Goal: Use online tool/utility: Utilize a website feature to perform a specific function

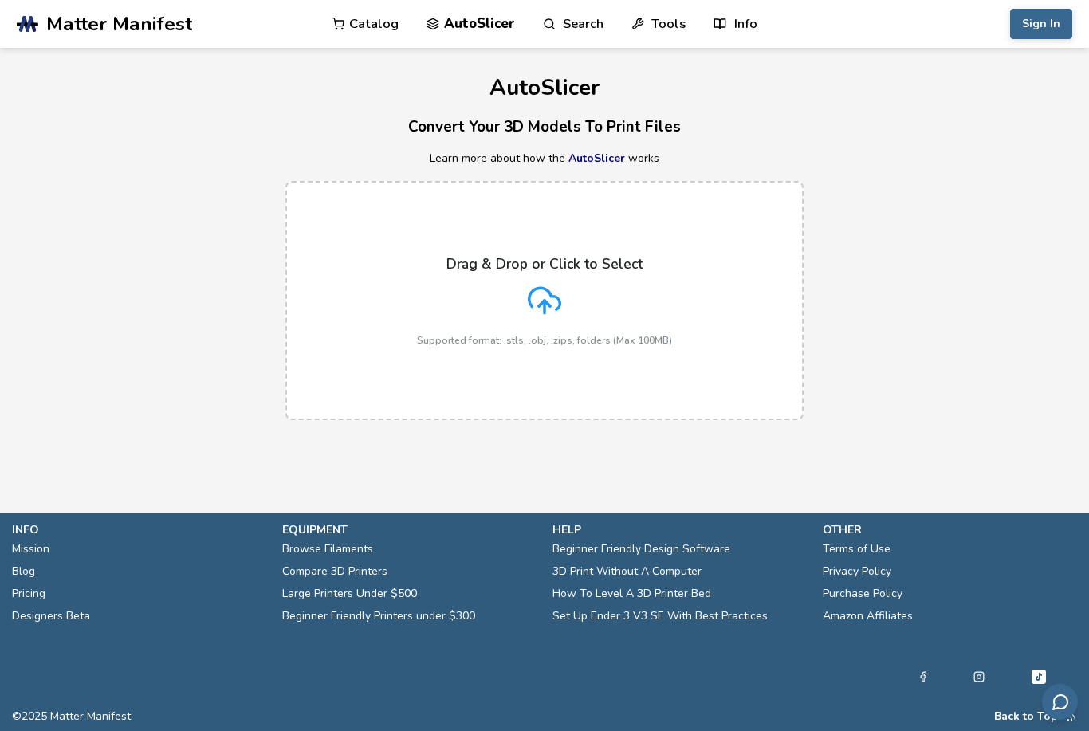
click at [541, 294] on icon at bounding box center [544, 300] width 33 height 33
click at [0, 0] on input "Drag & Drop or Click to Select Supported format: .stls, .obj, .zips, folders (M…" at bounding box center [0, 0] width 0 height 0
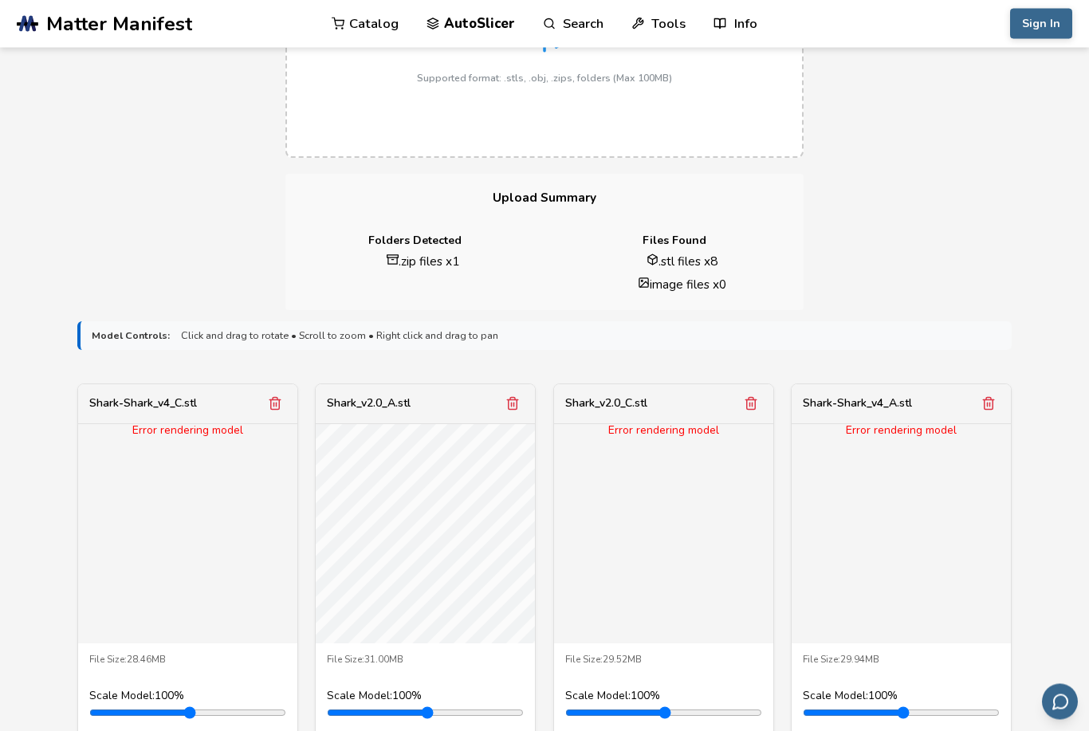
scroll to position [263, 0]
click at [277, 409] on button "Remove model" at bounding box center [275, 402] width 22 height 22
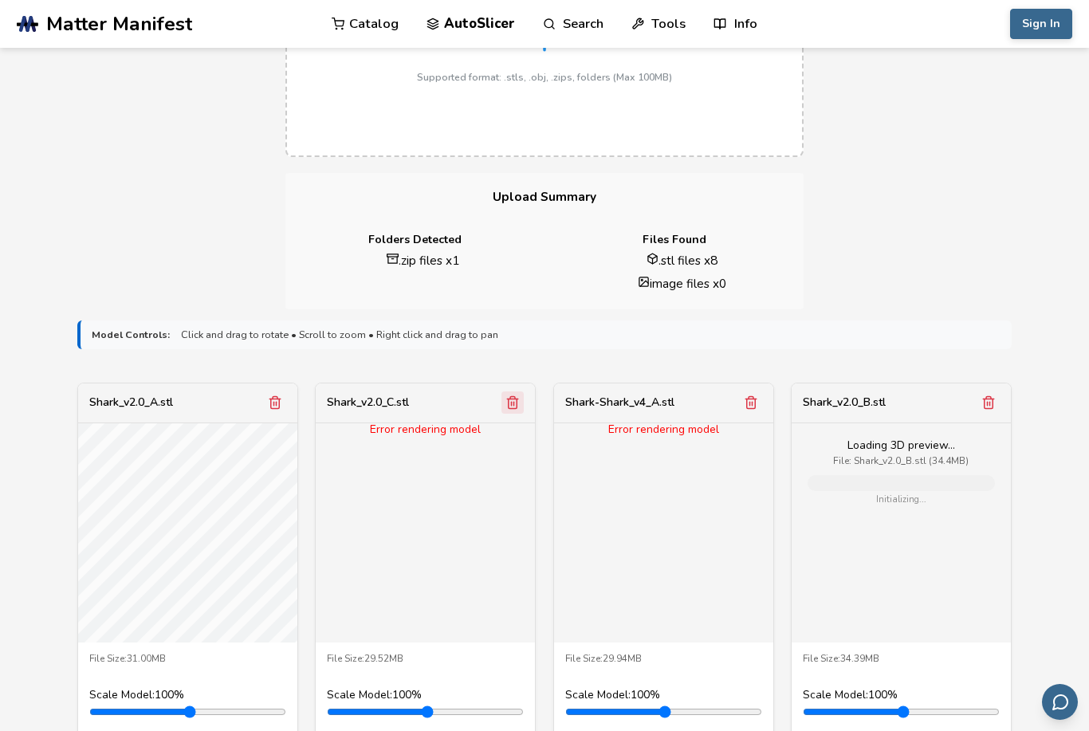
click at [509, 398] on icon "Remove model" at bounding box center [512, 402] width 14 height 14
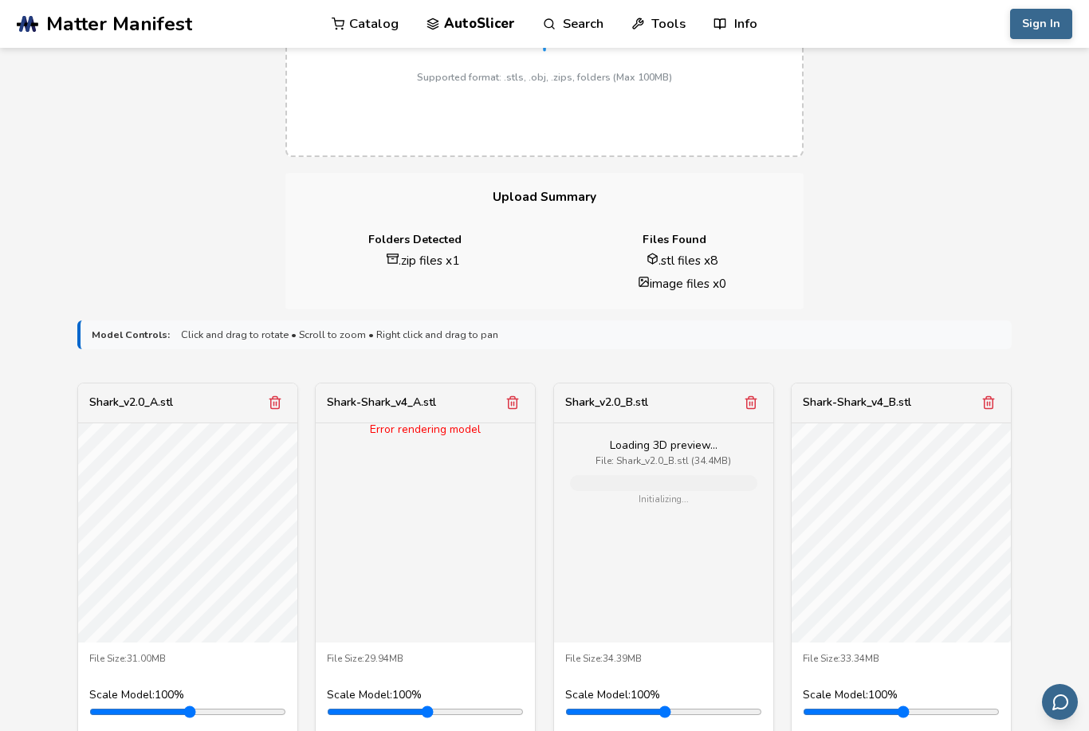
click at [509, 398] on icon "Remove model" at bounding box center [512, 402] width 14 height 14
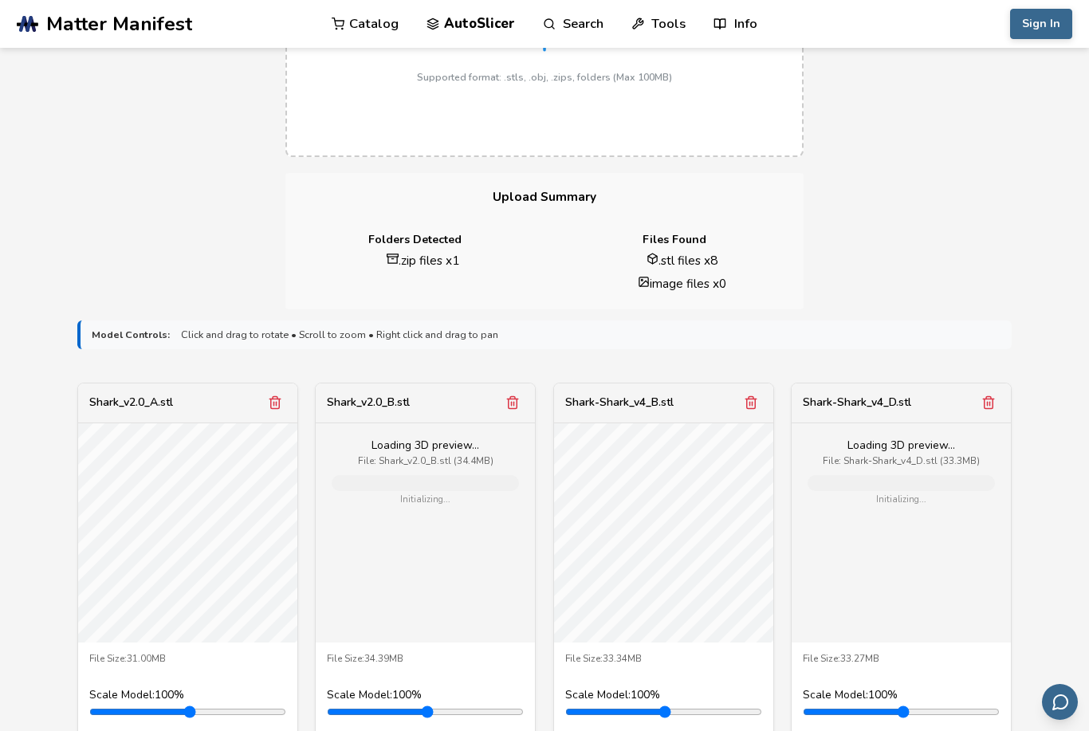
click at [509, 398] on icon "Remove model" at bounding box center [512, 402] width 14 height 14
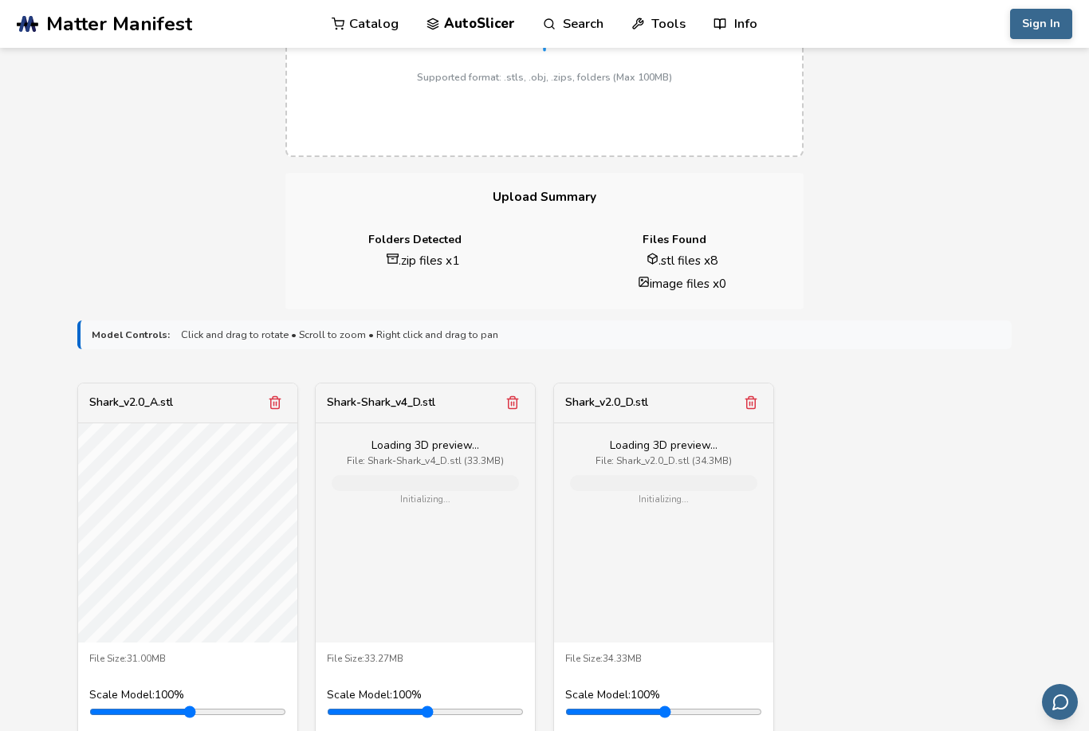
click at [509, 398] on icon "Remove model" at bounding box center [512, 402] width 14 height 14
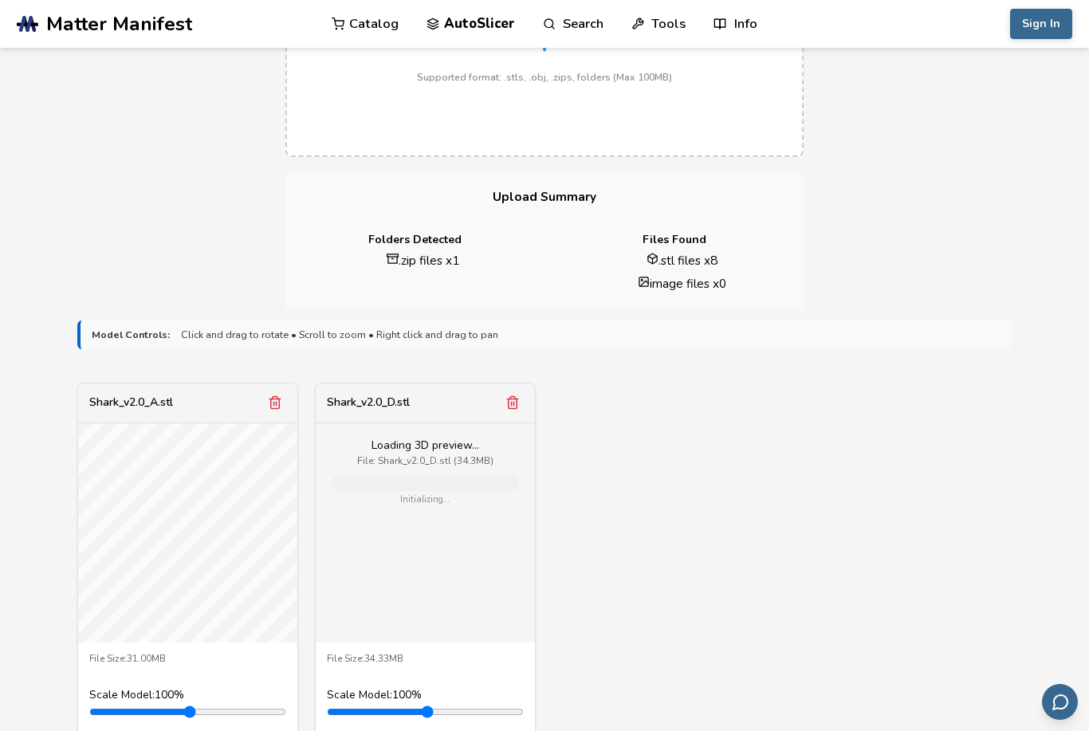
click at [509, 398] on icon "Remove model" at bounding box center [512, 402] width 14 height 14
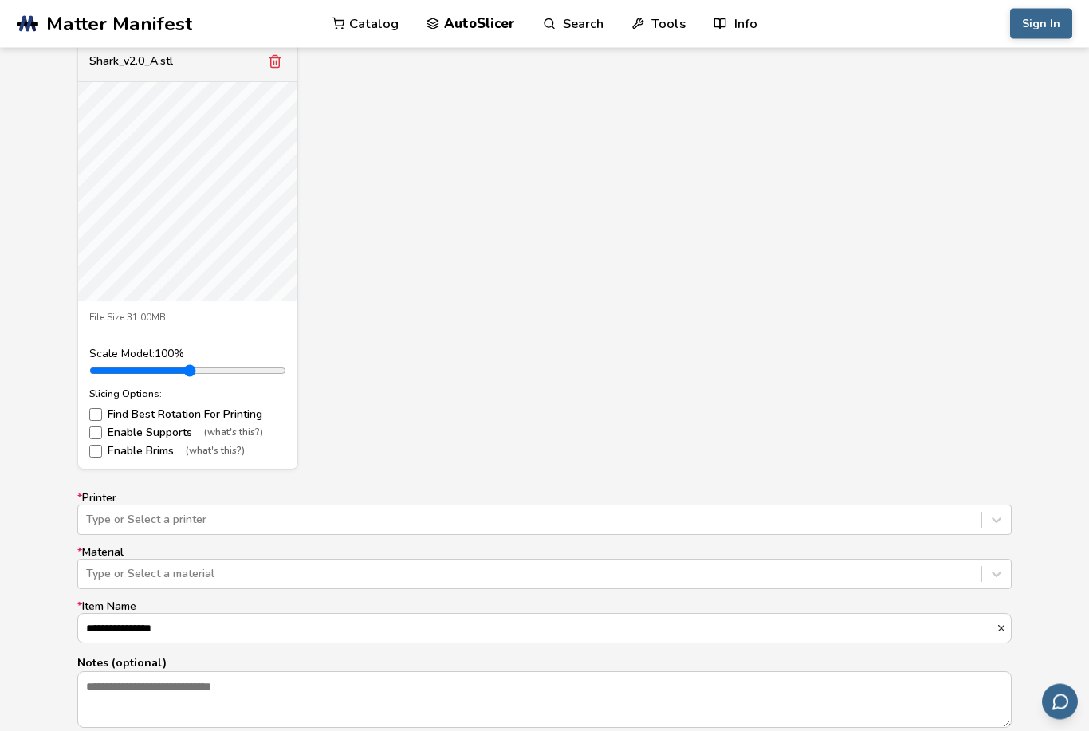
scroll to position [607, 0]
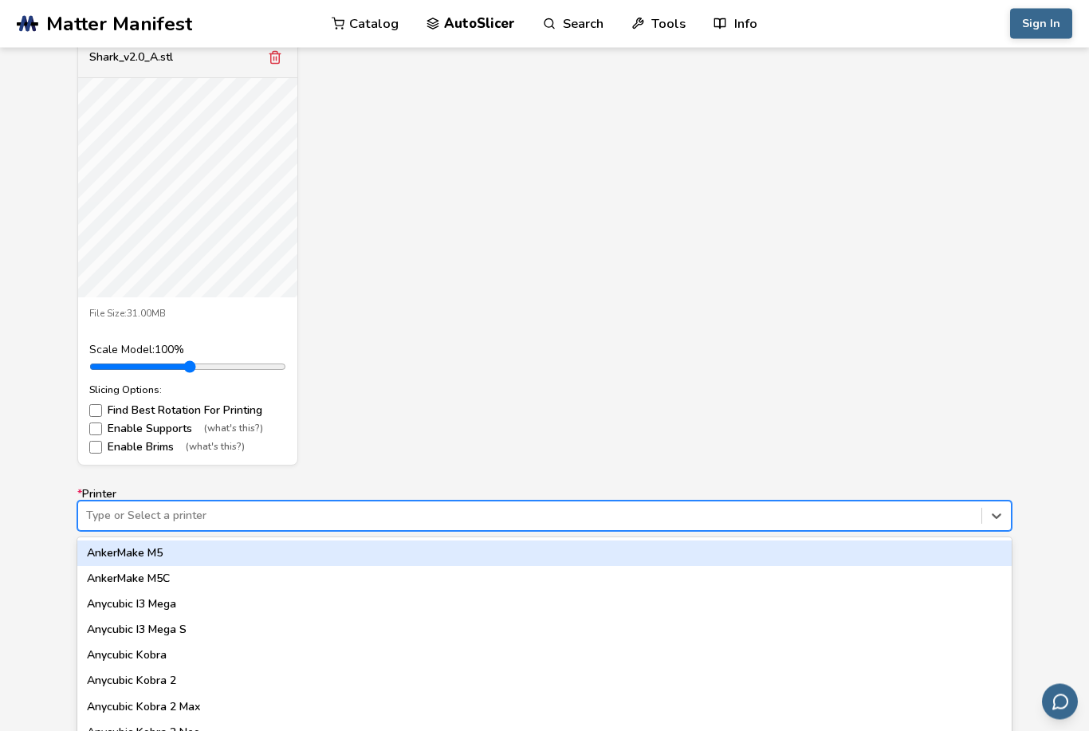
click at [147, 516] on div "Type or Select a printer" at bounding box center [529, 516] width 887 height 13
click at [108, 560] on div "Ender 3 V2" at bounding box center [544, 554] width 934 height 26
type input "*********"
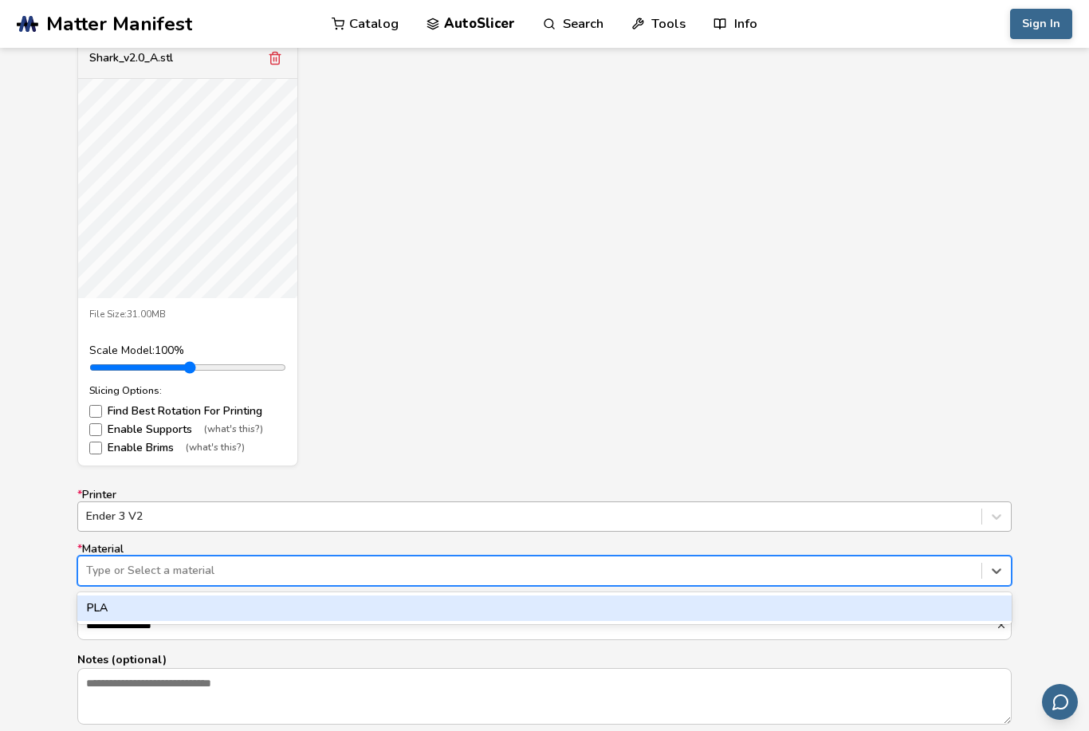
click at [108, 564] on div "Type or Select a material" at bounding box center [529, 570] width 887 height 13
click at [108, 611] on div "PLA" at bounding box center [544, 608] width 934 height 26
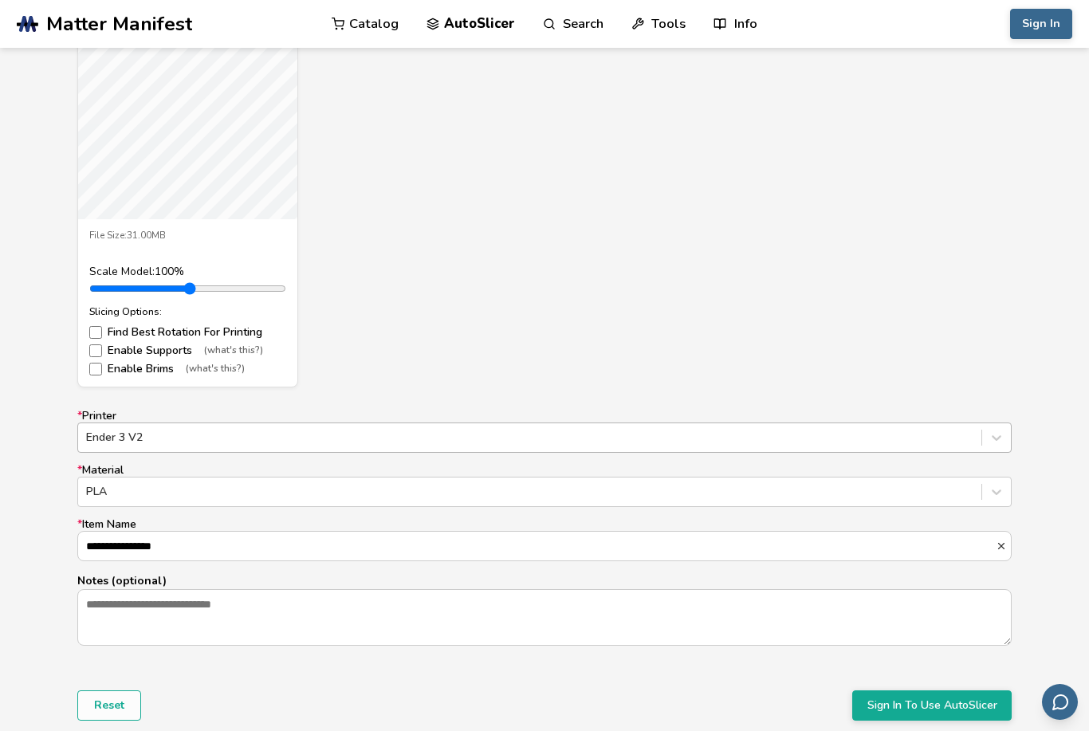
scroll to position [710, 0]
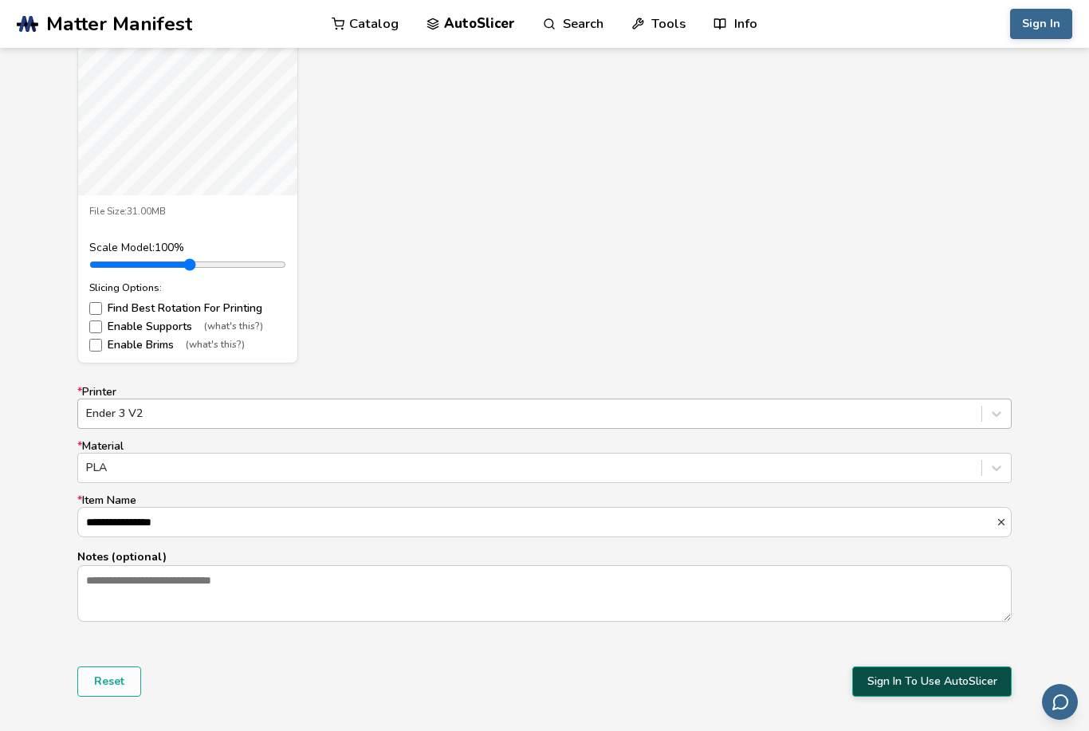
click at [908, 677] on button "Sign In To Use AutoSlicer" at bounding box center [931, 681] width 159 height 30
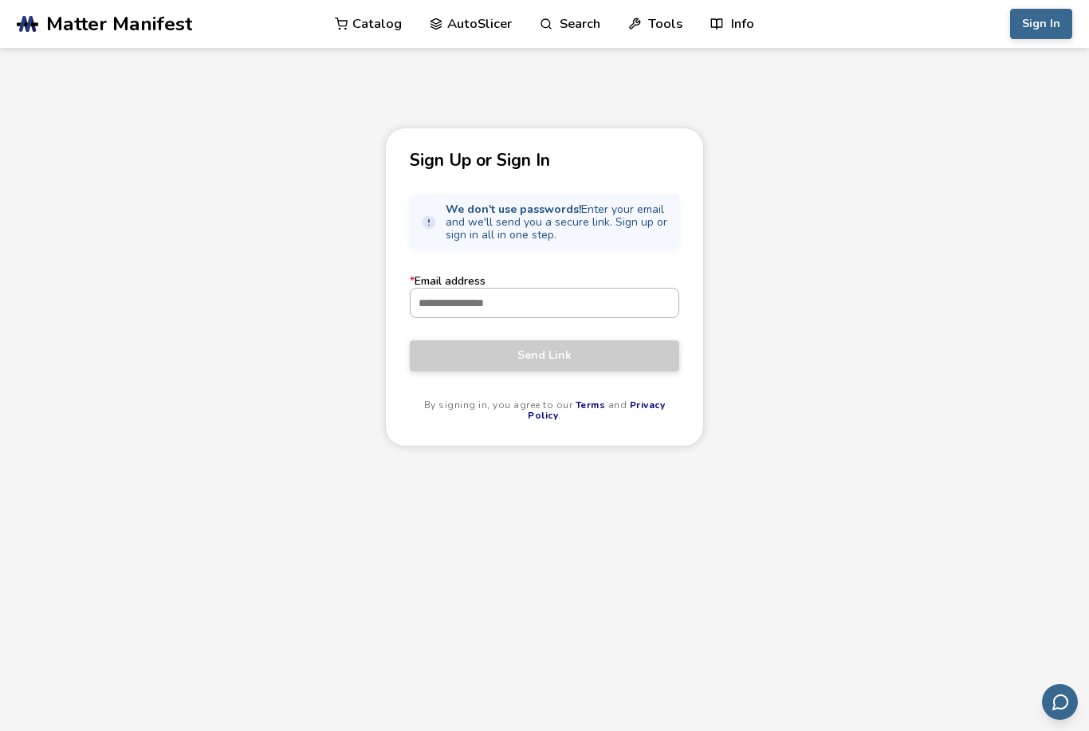
click at [536, 303] on input "* Email address" at bounding box center [544, 303] width 268 height 29
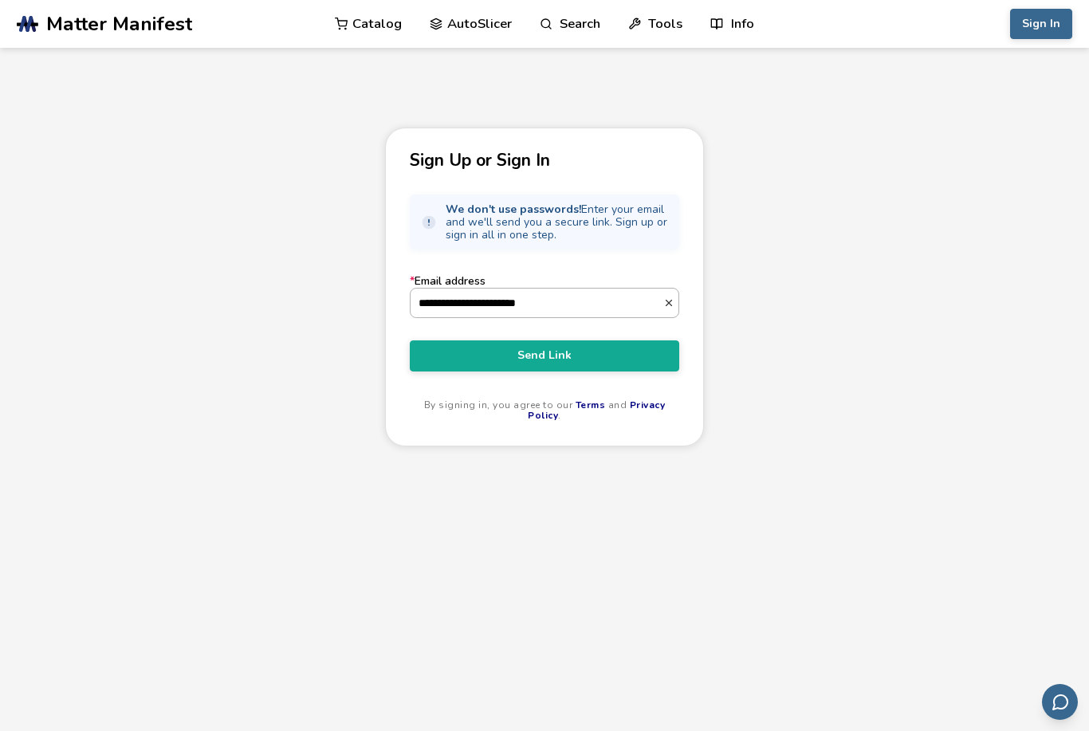
type input "**********"
click at [544, 359] on button "Send Link" at bounding box center [544, 355] width 269 height 30
